Goal: Navigation & Orientation: Find specific page/section

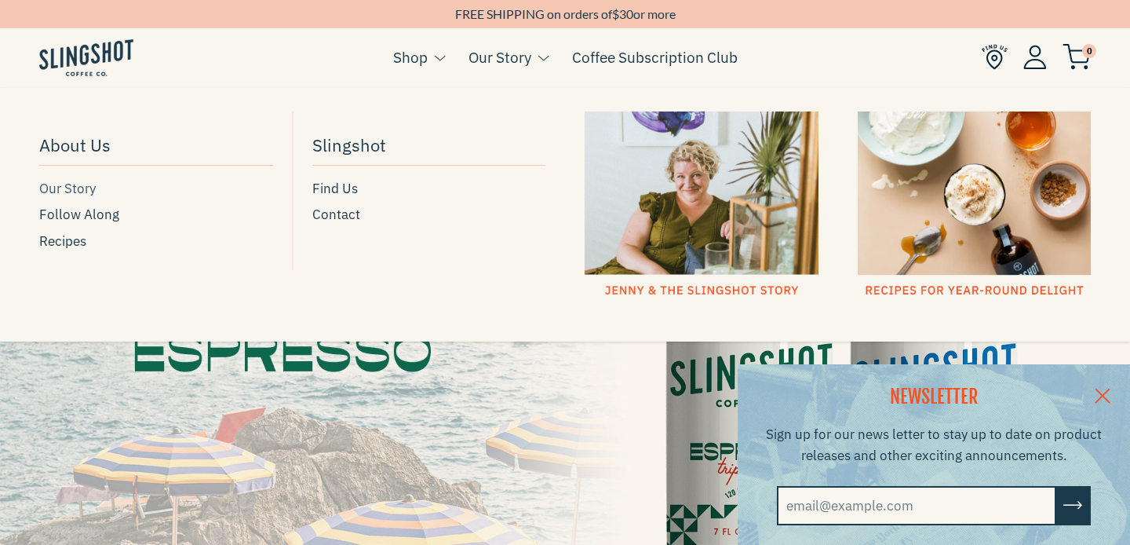
click at [88, 188] on span "Our Story" at bounding box center [67, 188] width 57 height 21
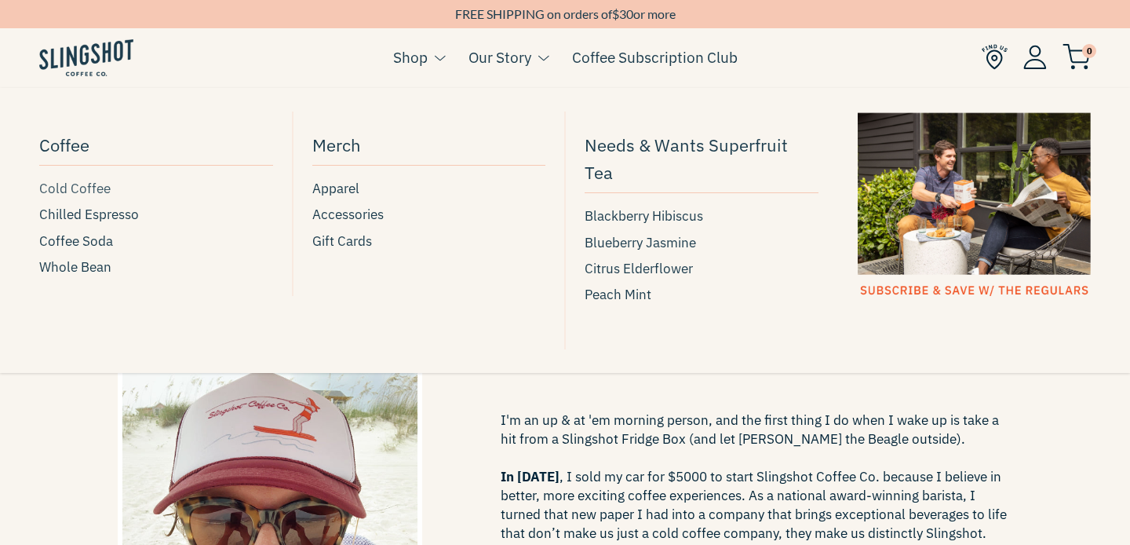
click at [81, 188] on span "Cold Coffee" at bounding box center [74, 188] width 71 height 21
click at [122, 212] on span "Chilled Espresso" at bounding box center [89, 214] width 100 height 21
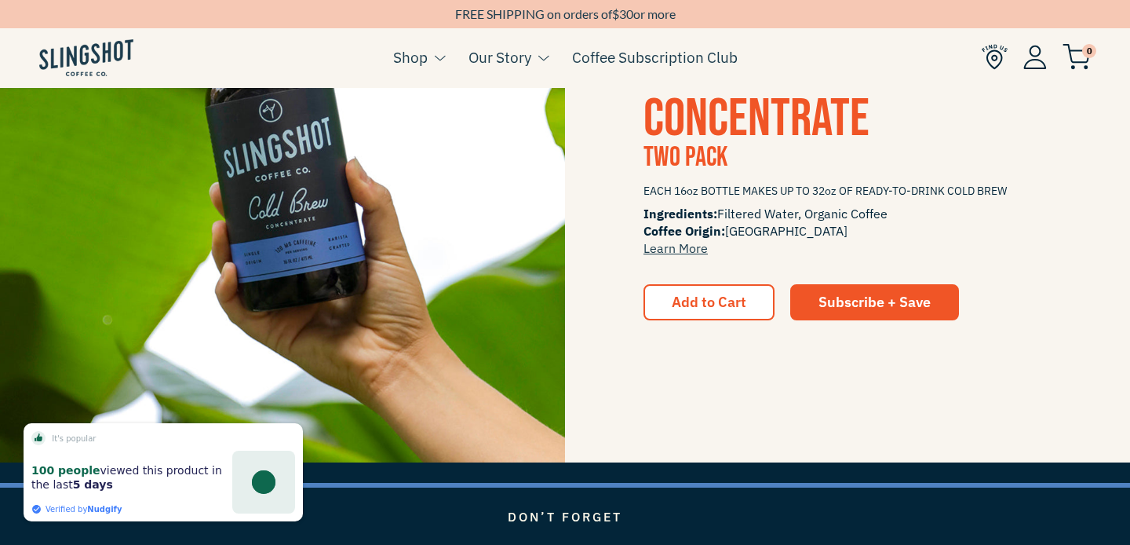
scroll to position [2155, 0]
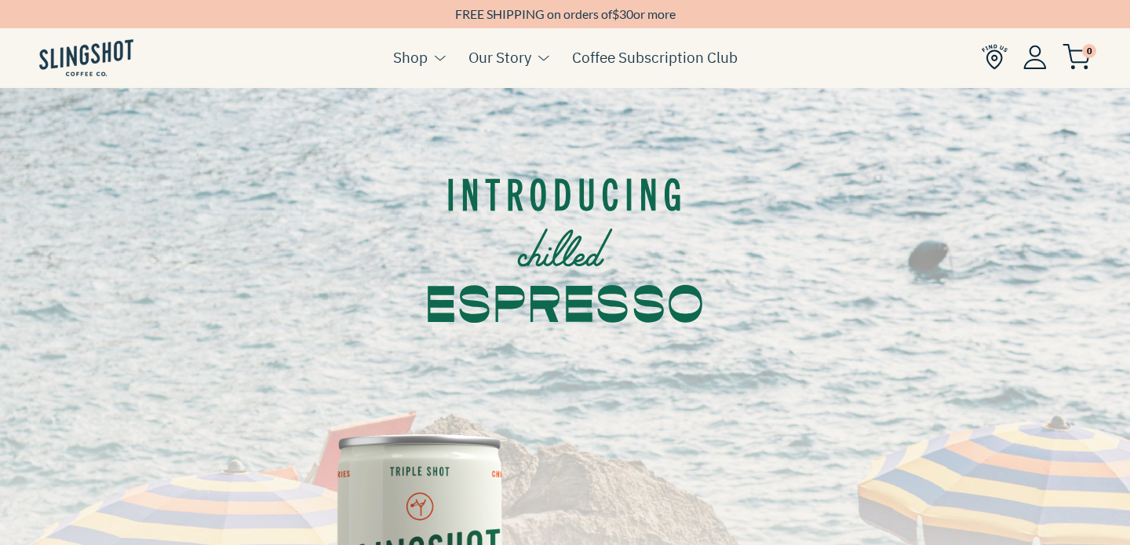
click at [116, 60] on img at bounding box center [86, 57] width 94 height 37
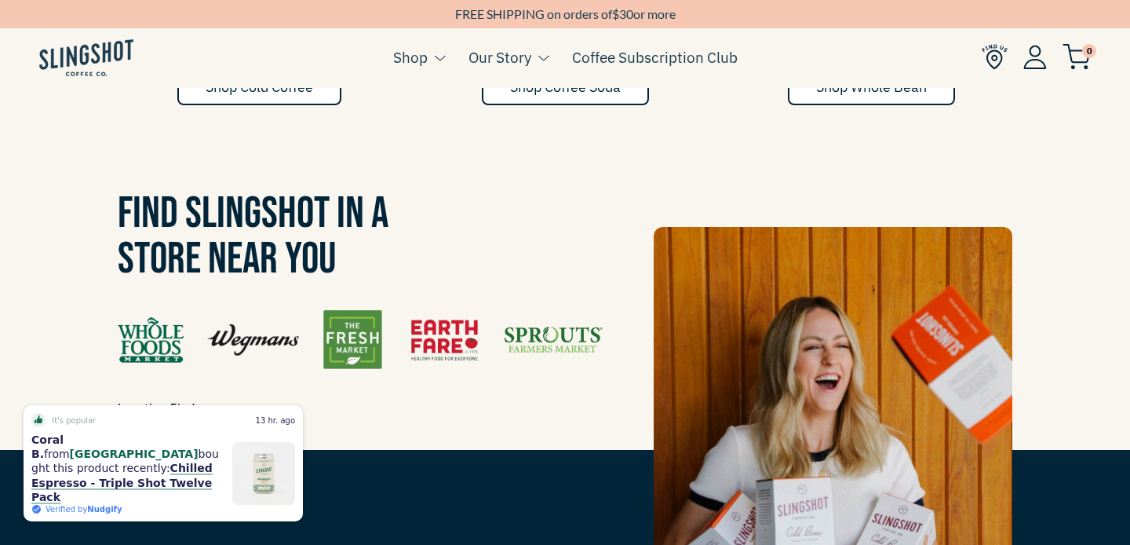
scroll to position [1153, 0]
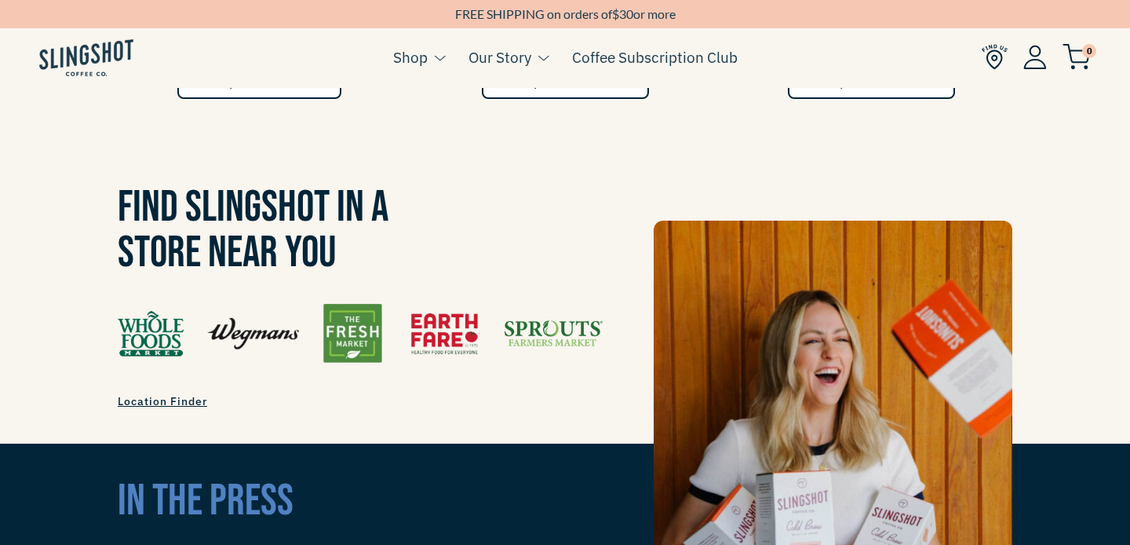
click at [162, 310] on img at bounding box center [360, 333] width 485 height 59
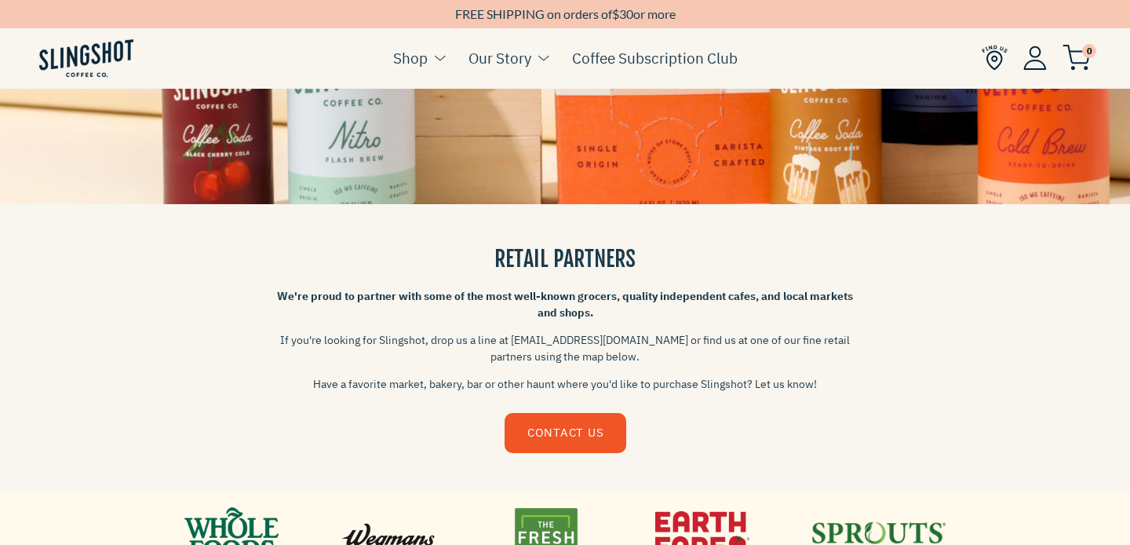
scroll to position [291, 0]
